Goal: Information Seeking & Learning: Learn about a topic

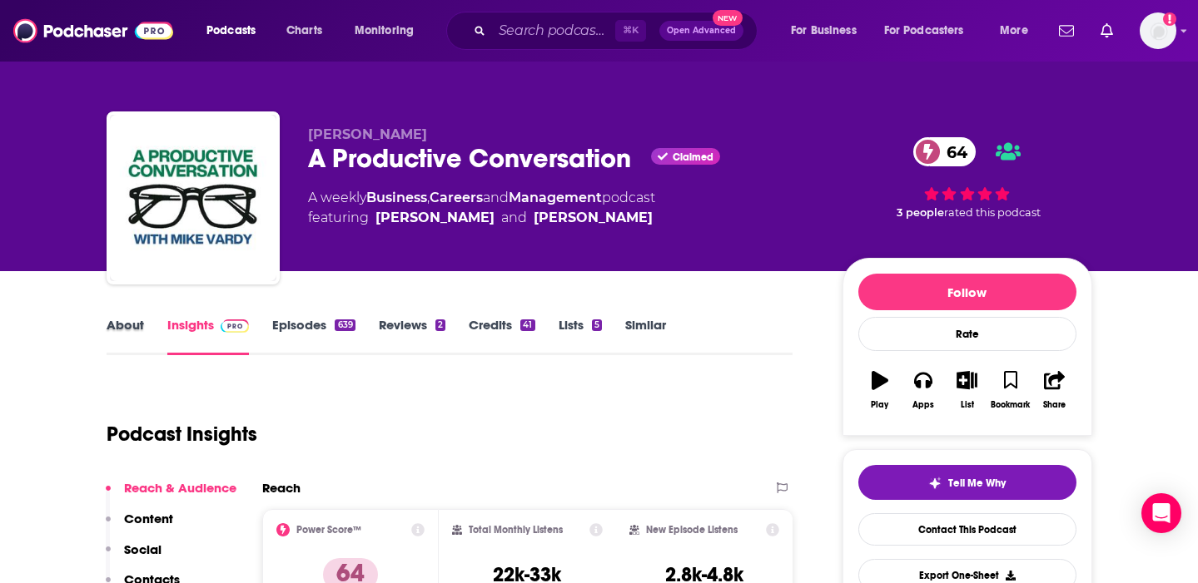
click at [149, 328] on div "About" at bounding box center [137, 336] width 61 height 38
click at [127, 328] on link "About" at bounding box center [125, 336] width 37 height 38
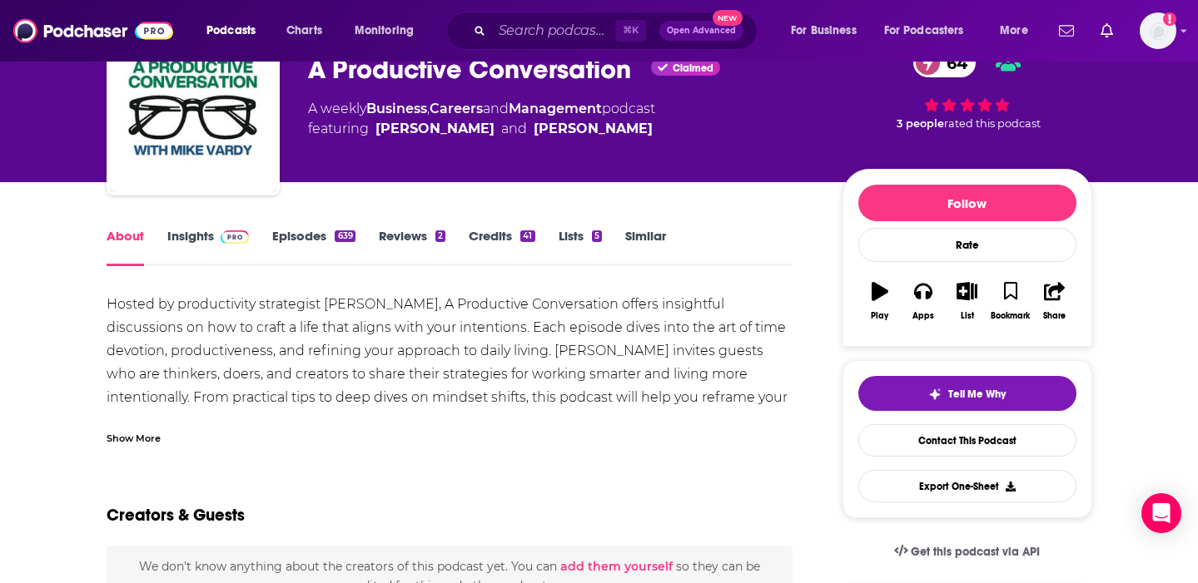
scroll to position [146, 0]
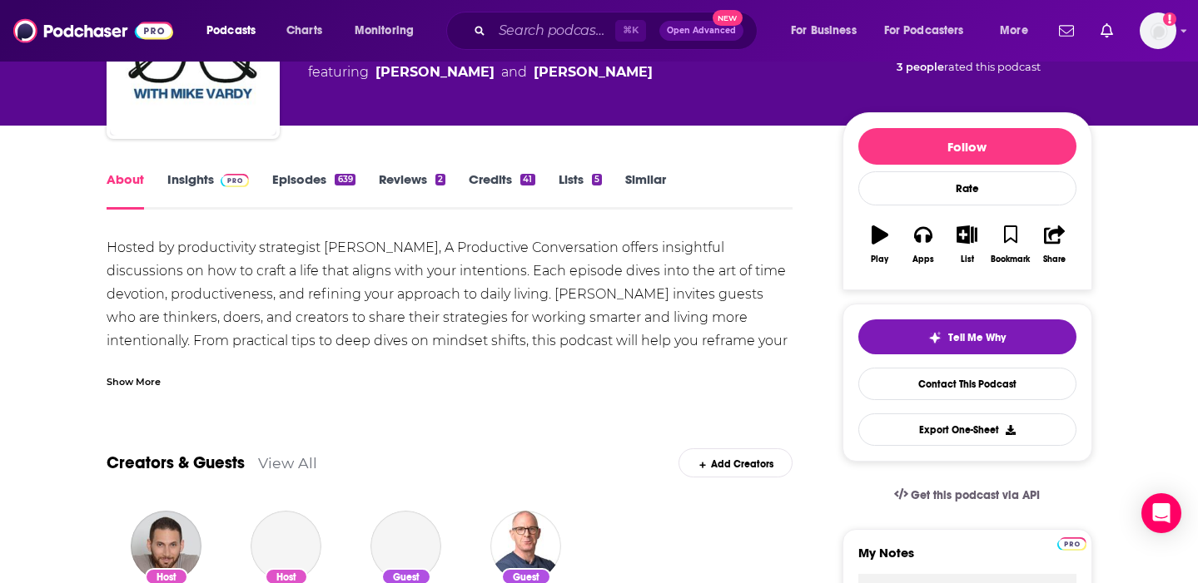
click at [125, 376] on div "Show More" at bounding box center [134, 381] width 54 height 16
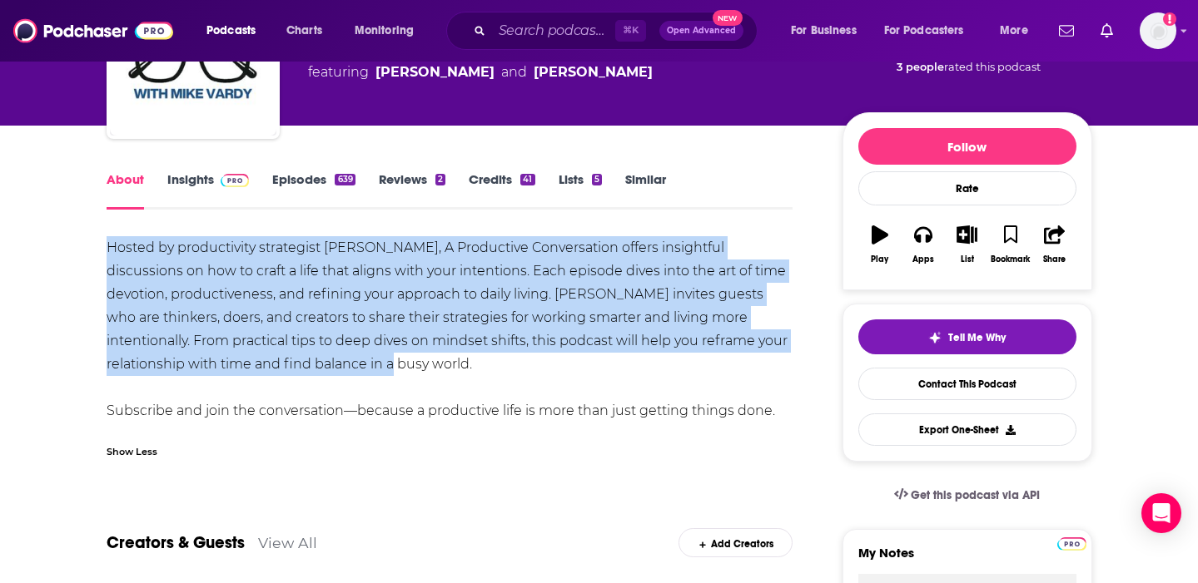
drag, startPoint x: 399, startPoint y: 368, endPoint x: 72, endPoint y: 238, distance: 351.1
copy div "Hosted by productivity strategist Mike Vardy, A Productive Conversation offers …"
click at [283, 175] on link "Episodes 639" at bounding box center [313, 190] width 82 height 38
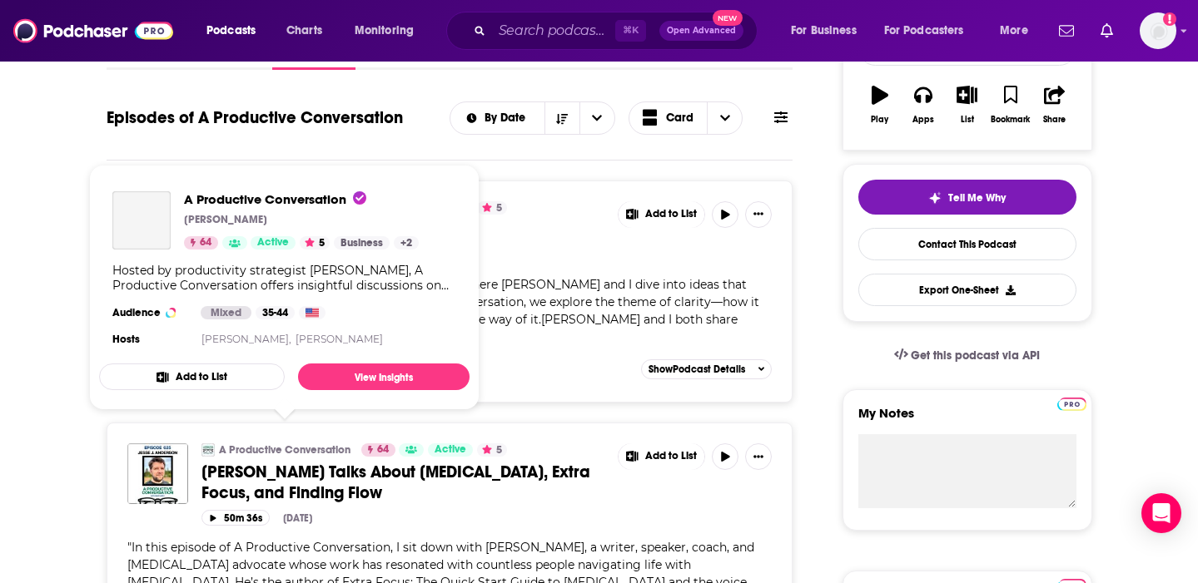
scroll to position [284, 0]
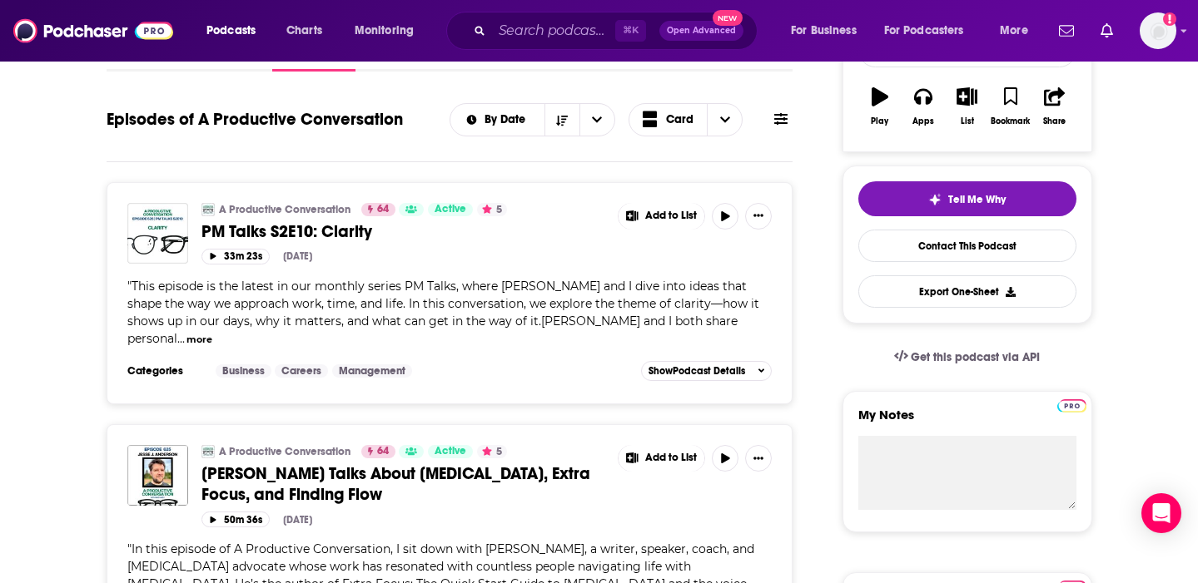
click at [552, 464] on span "Jesse J. Anderson Talks About ADHD, Extra Focus, and Finding Flow" at bounding box center [395, 485] width 389 height 42
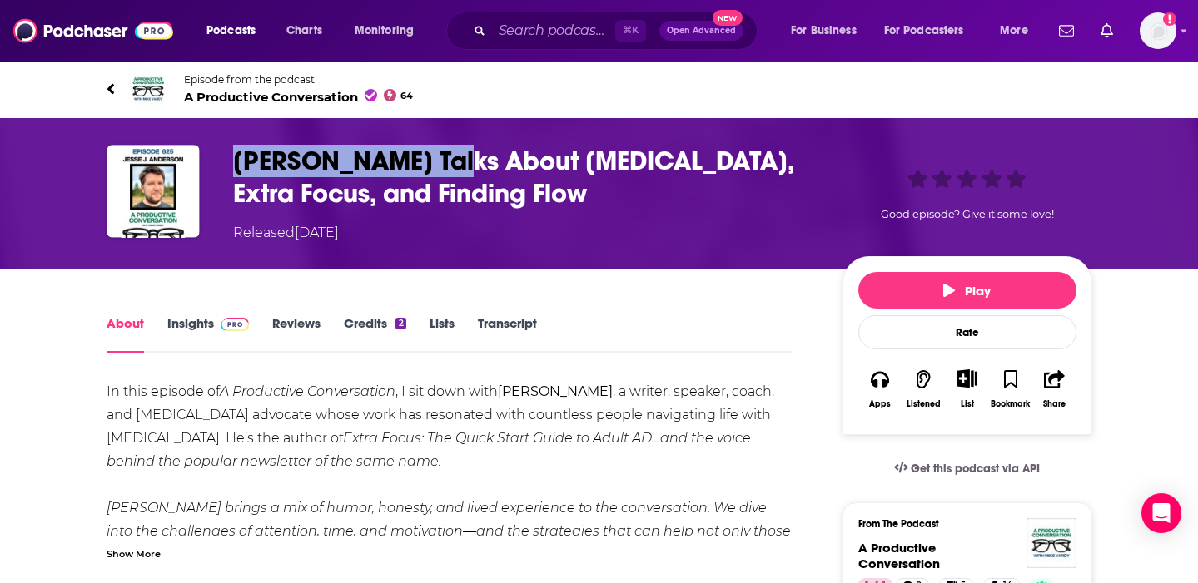
drag, startPoint x: 450, startPoint y: 158, endPoint x: 236, endPoint y: 162, distance: 214.8
click at [236, 161] on h1 "Jesse J. Anderson Talks About ADHD, Extra Focus, and Finding Flow" at bounding box center [524, 177] width 583 height 65
copy h1 "Jesse J. Anderson"
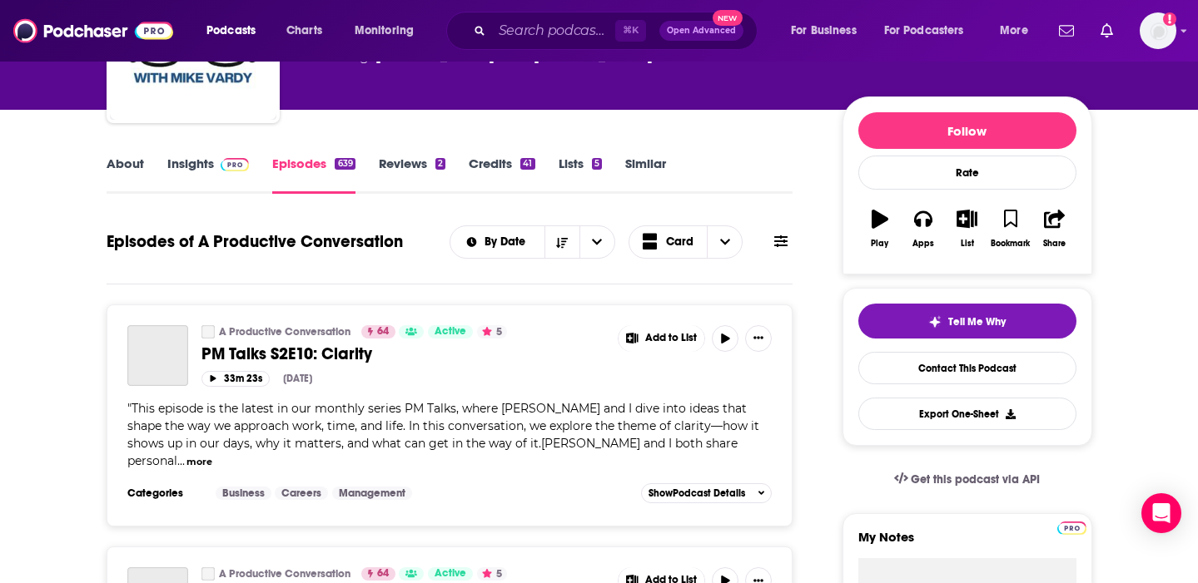
scroll to position [164, 0]
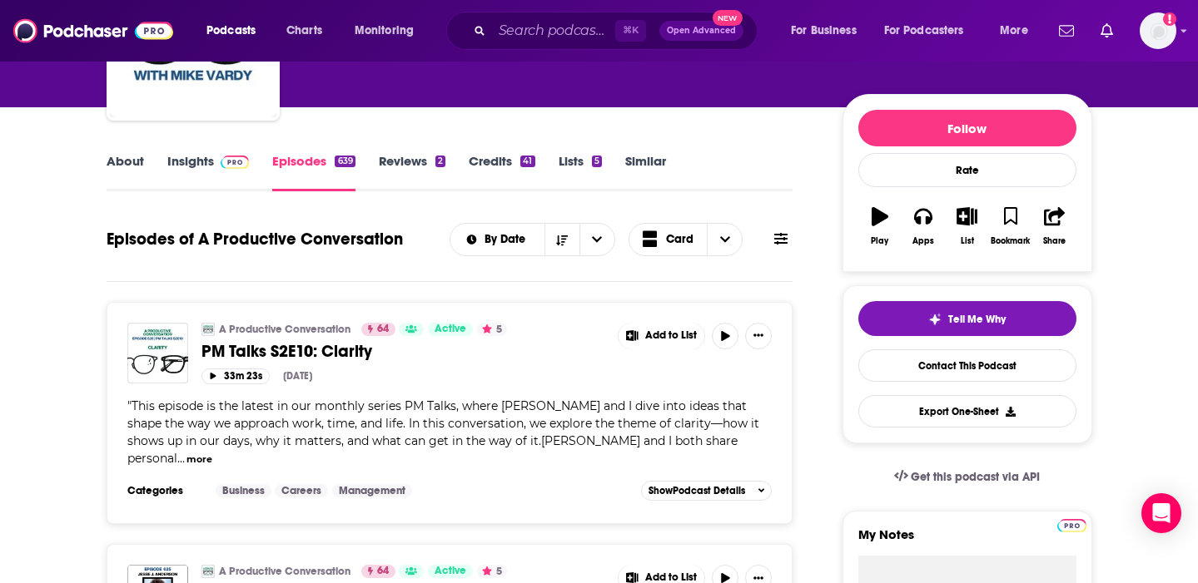
click at [347, 351] on span "PM Talks S2E10: Clarity" at bounding box center [286, 351] width 171 height 21
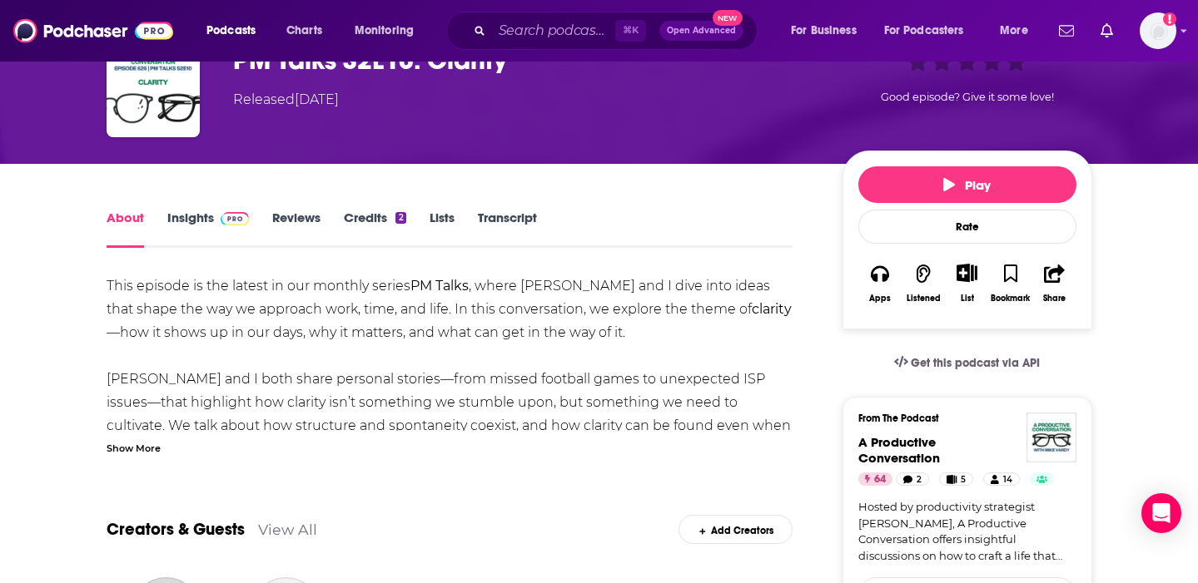
scroll to position [102, 0]
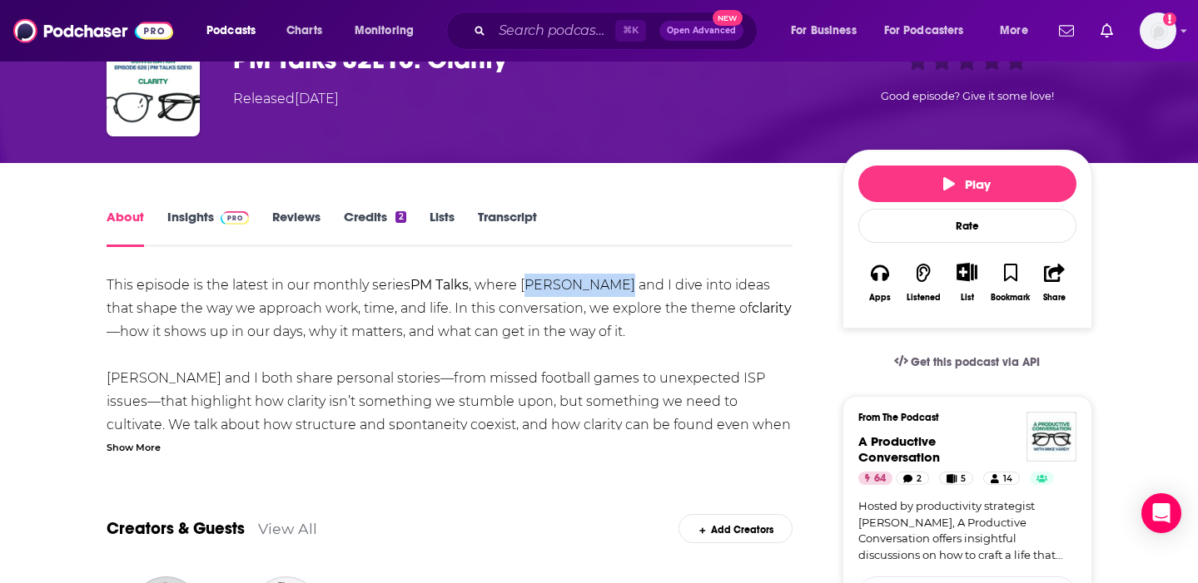
drag, startPoint x: 527, startPoint y: 283, endPoint x: 613, endPoint y: 284, distance: 86.6
drag, startPoint x: 523, startPoint y: 289, endPoint x: 613, endPoint y: 289, distance: 90.7
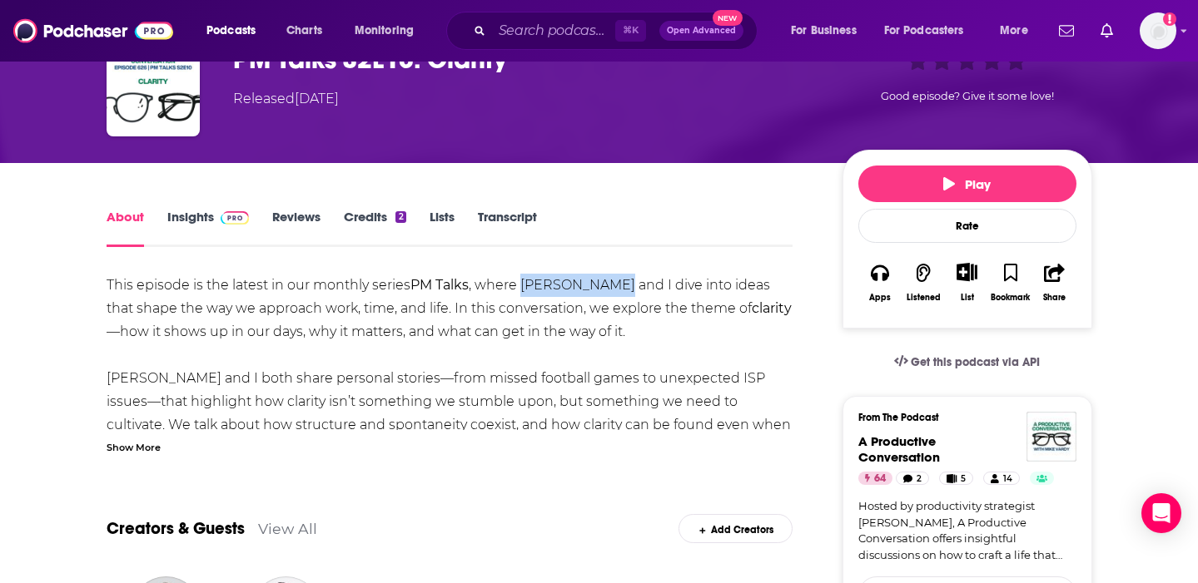
copy div "Patrick Rhone"
click at [1105, 88] on div "PM Talks S2E10: Clarity Released Wednesday, 8th October 2025 Good episode? Give…" at bounding box center [599, 90] width 1065 height 146
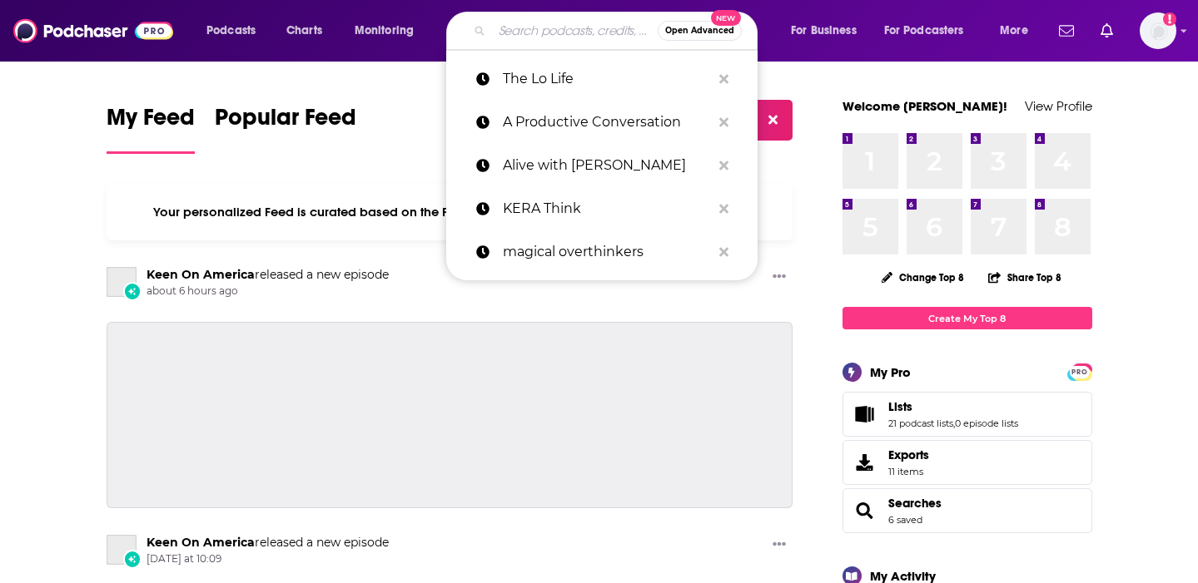
click at [548, 19] on input "Search podcasts, credits, & more..." at bounding box center [575, 30] width 166 height 27
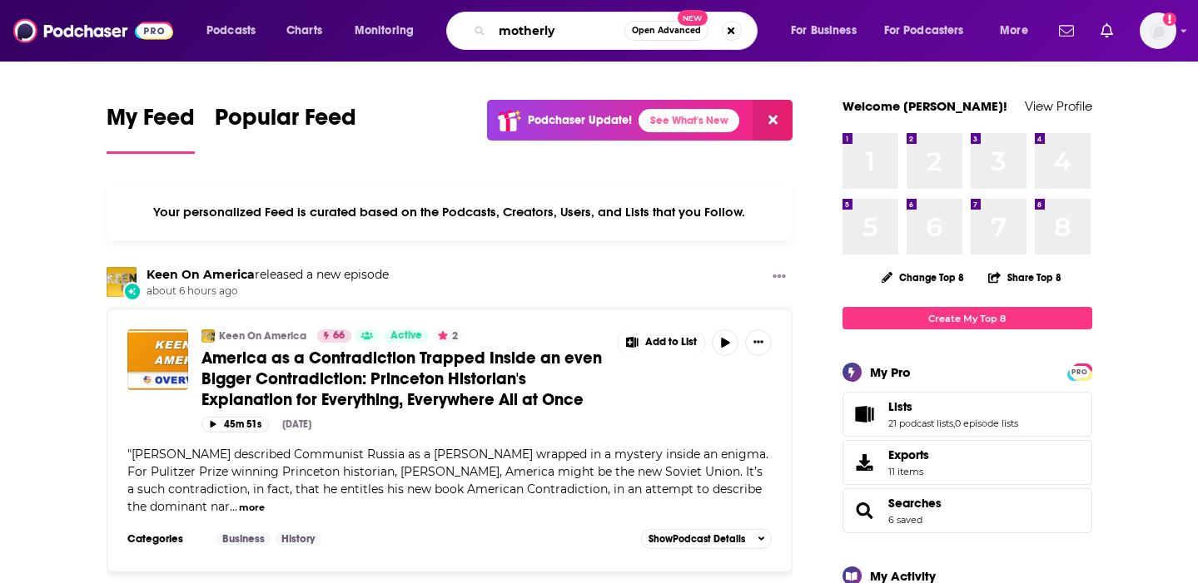
type input "motherly"
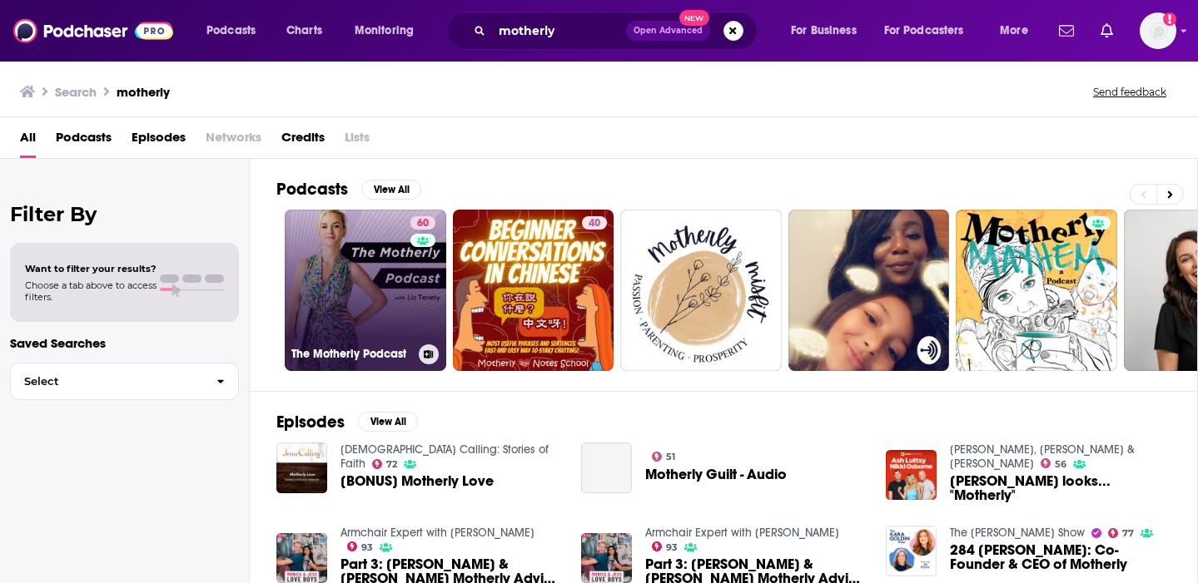
click at [347, 299] on link "60 The Motherly Podcast" at bounding box center [365, 290] width 161 height 161
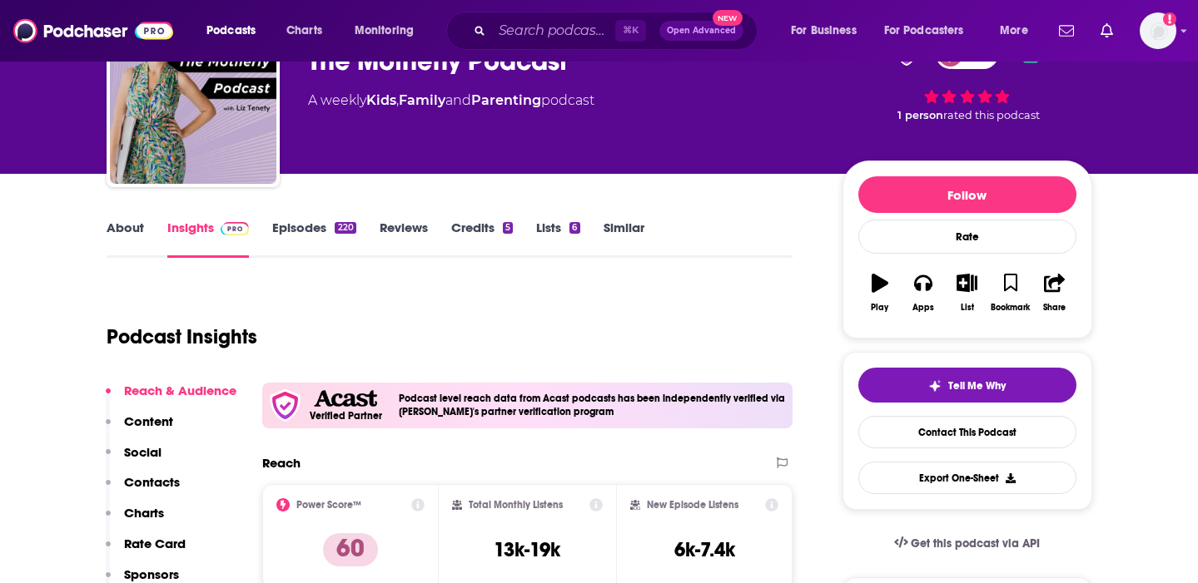
scroll to position [102, 0]
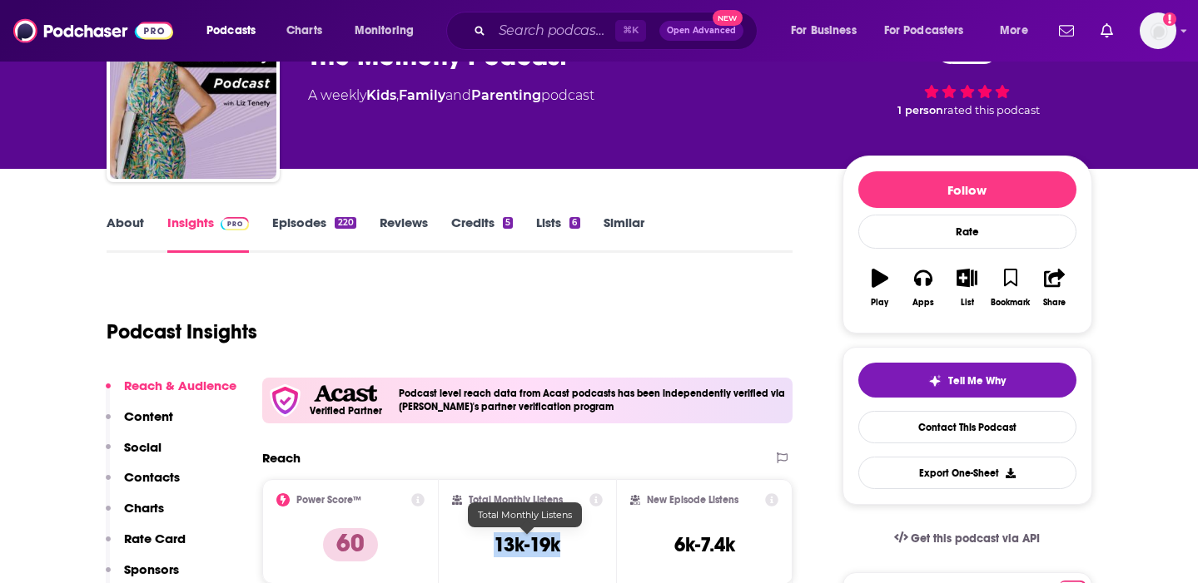
drag, startPoint x: 570, startPoint y: 545, endPoint x: 489, endPoint y: 540, distance: 80.9
click at [489, 540] on div "Total Monthly Listens 13k-19k" at bounding box center [527, 532] width 151 height 77
copy h3 "13k-19k"
